Goal: Obtain resource: Download file/media

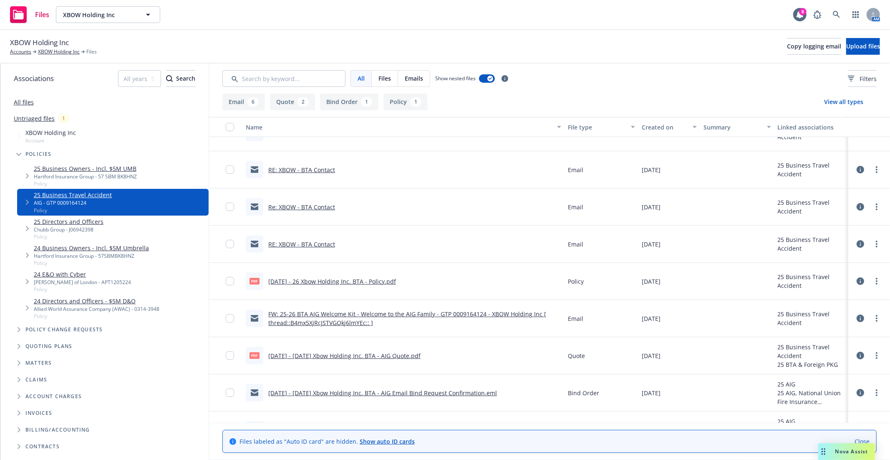
scroll to position [86, 0]
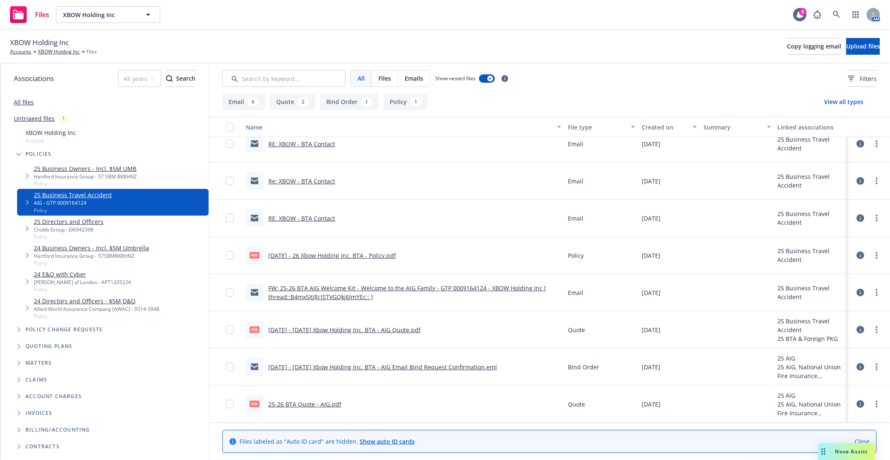
click at [339, 329] on link "[DATE] - [DATE] Xbow Holding Inc. BTA - AIG Quote.pdf" at bounding box center [344, 330] width 152 height 8
click at [424, 364] on link "[DATE] - [DATE] Xbow Holding Inc. BTA - AIG Email Bind Request Confirmation.eml" at bounding box center [382, 367] width 229 height 8
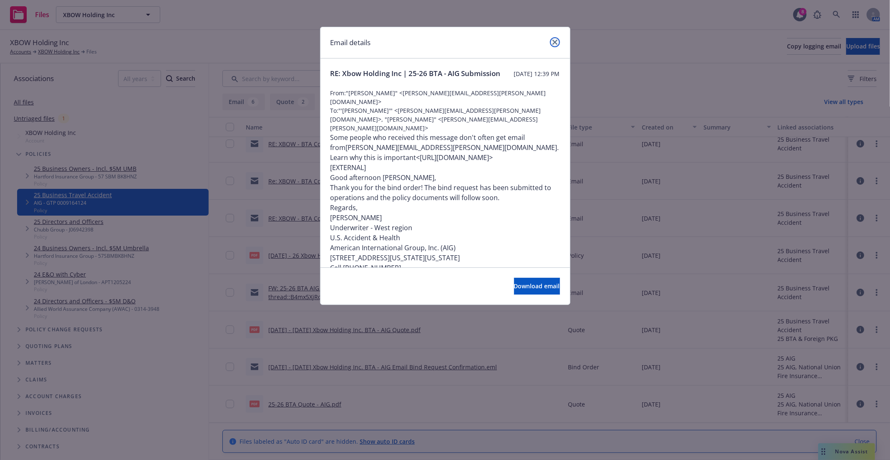
click at [553, 45] on link "close" at bounding box center [555, 42] width 10 height 10
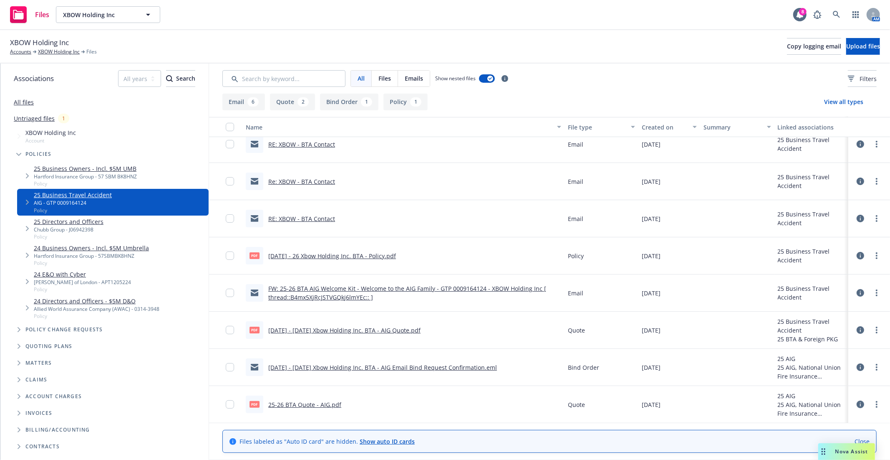
scroll to position [0, 0]
